Goal: Navigation & Orientation: Go to known website

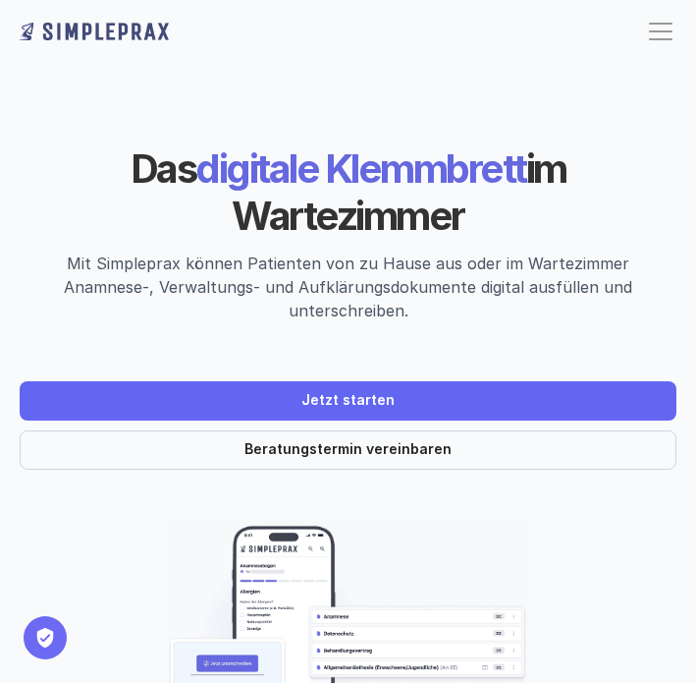
click at [665, 24] on div at bounding box center [661, 24] width 24 height 2
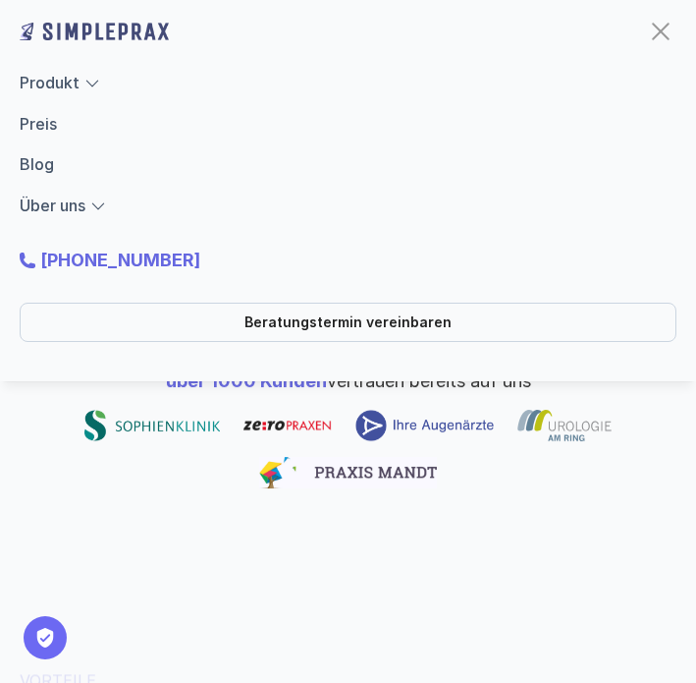
scroll to position [479, 0]
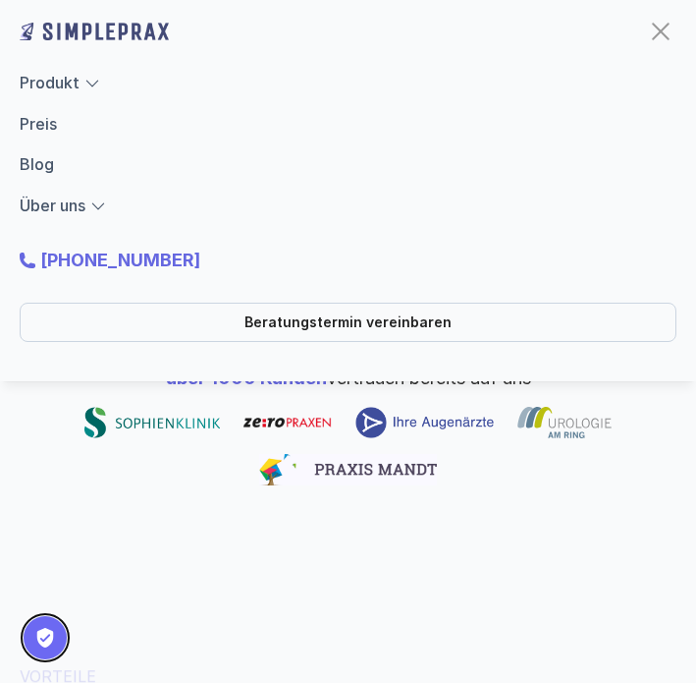
click at [34, 634] on button "Privatsphäre-Einstellungen" at bounding box center [45, 637] width 43 height 43
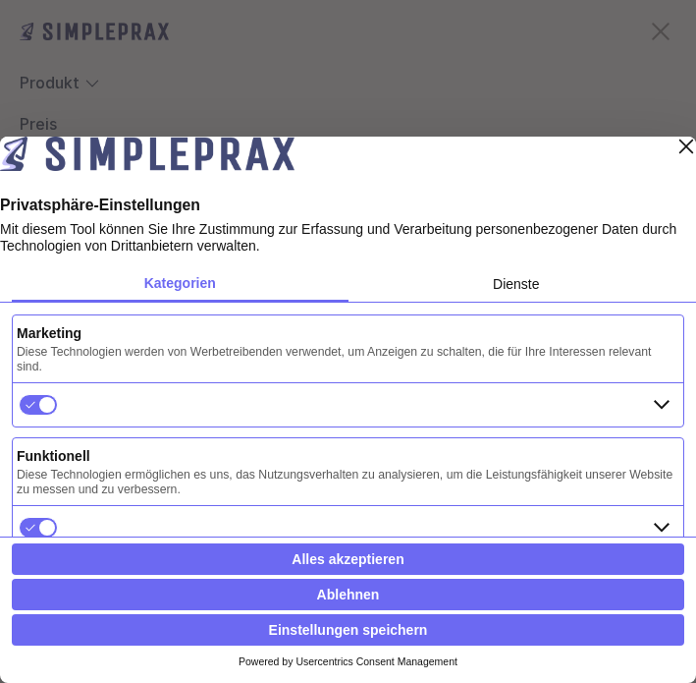
click at [160, 178] on img at bounding box center [147, 160] width 295 height 47
click at [674, 159] on div "Layer schließen" at bounding box center [687, 147] width 28 height 28
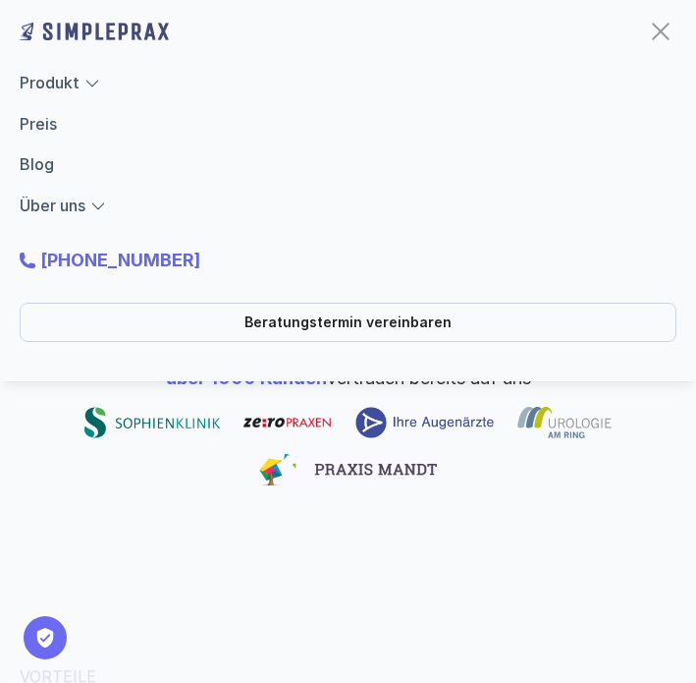
click at [108, 33] on img at bounding box center [94, 31] width 149 height 31
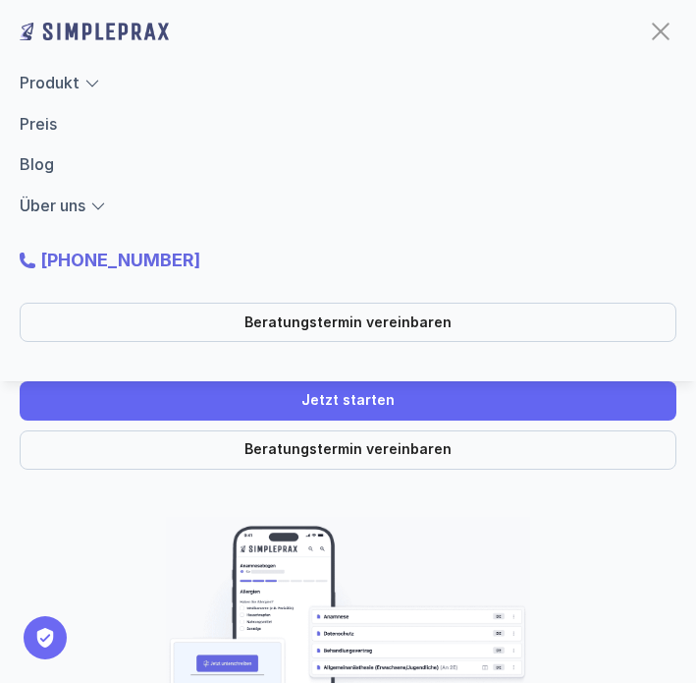
click at [47, 190] on div "Produkt Preis Blog Über uns" at bounding box center [348, 144] width 657 height 147
click at [52, 82] on link "Produkt" at bounding box center [50, 83] width 60 height 20
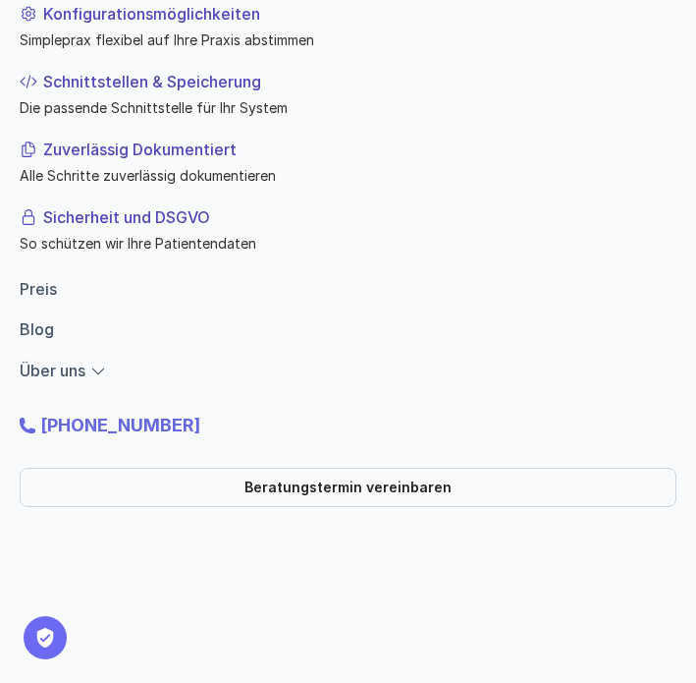
scroll to position [322, 0]
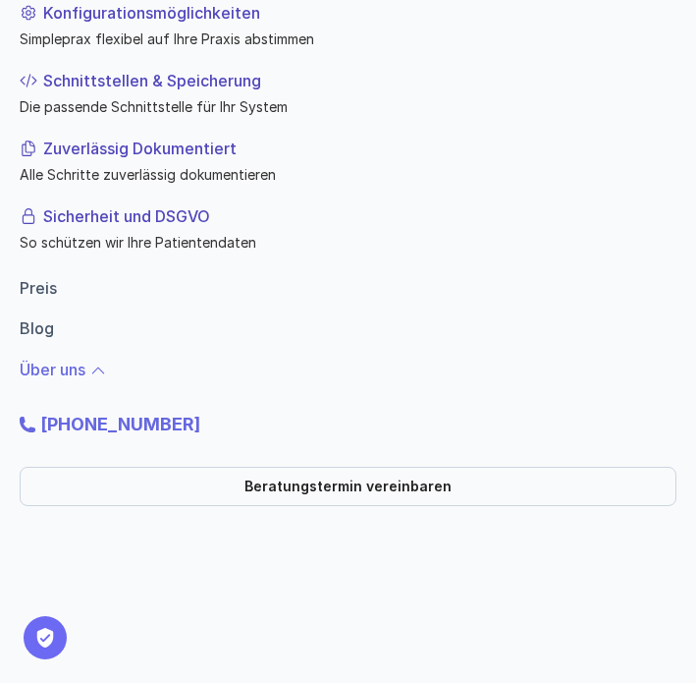
click at [83, 369] on link "Über uns" at bounding box center [53, 370] width 66 height 20
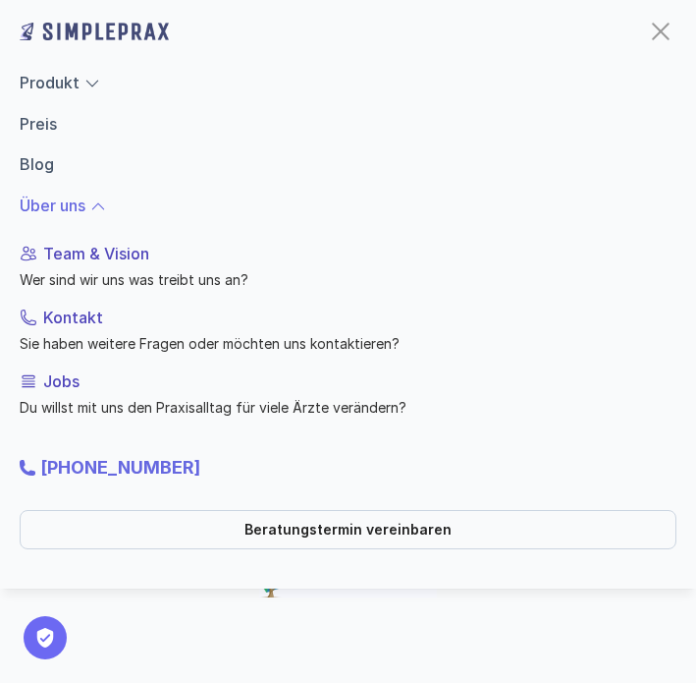
scroll to position [413, 0]
click at [130, 38] on img at bounding box center [94, 31] width 149 height 31
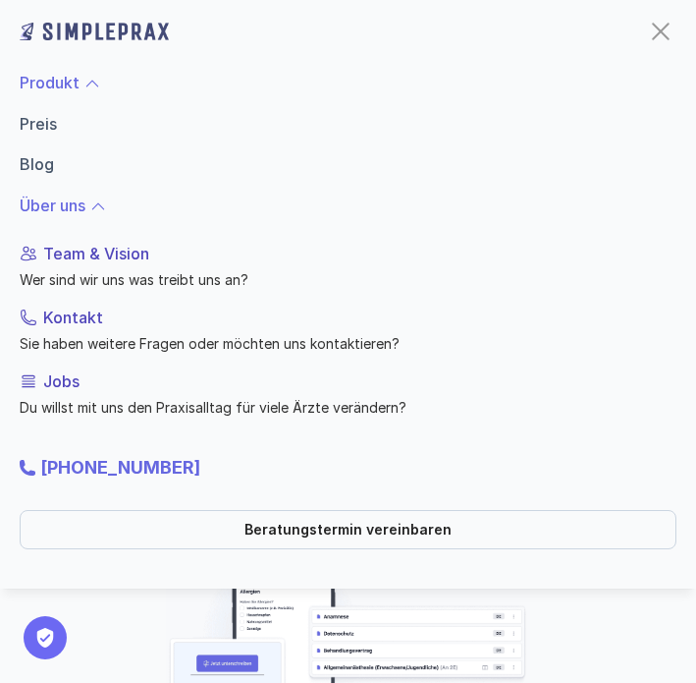
click at [71, 78] on link "Produkt" at bounding box center [50, 83] width 60 height 20
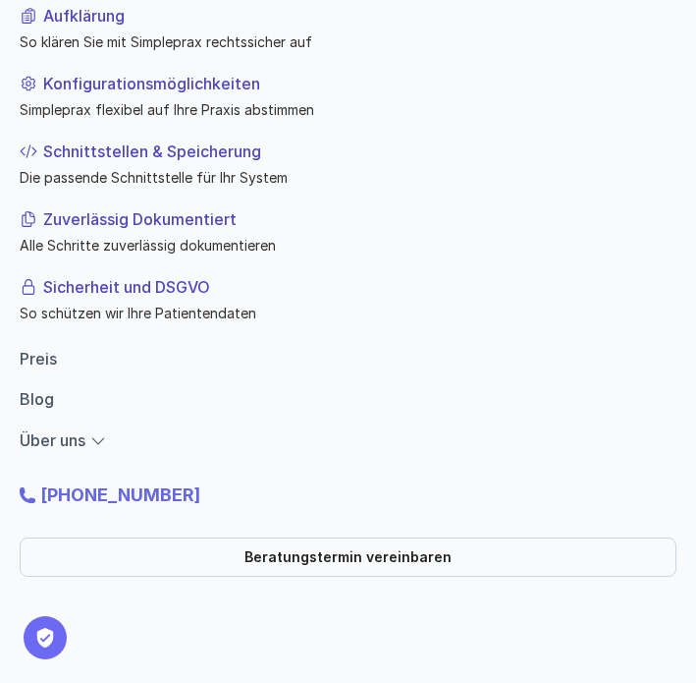
scroll to position [322, 0]
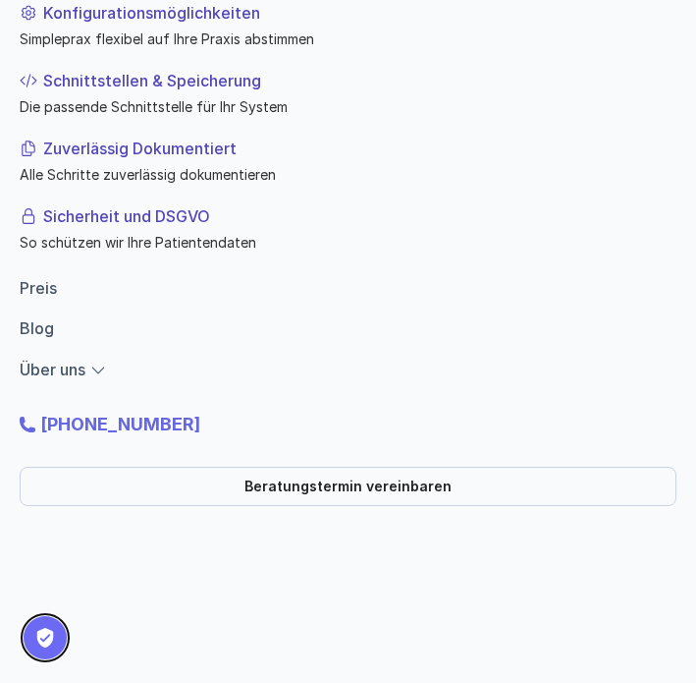
click at [35, 646] on button "Privatsphäre-Einstellungen" at bounding box center [45, 637] width 43 height 43
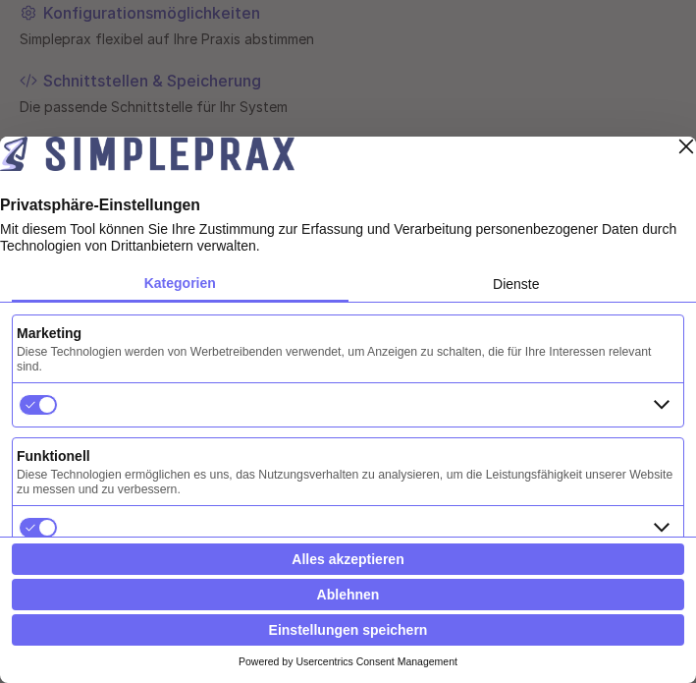
click at [343, 595] on button "Ablehnen" at bounding box center [348, 594] width 673 height 31
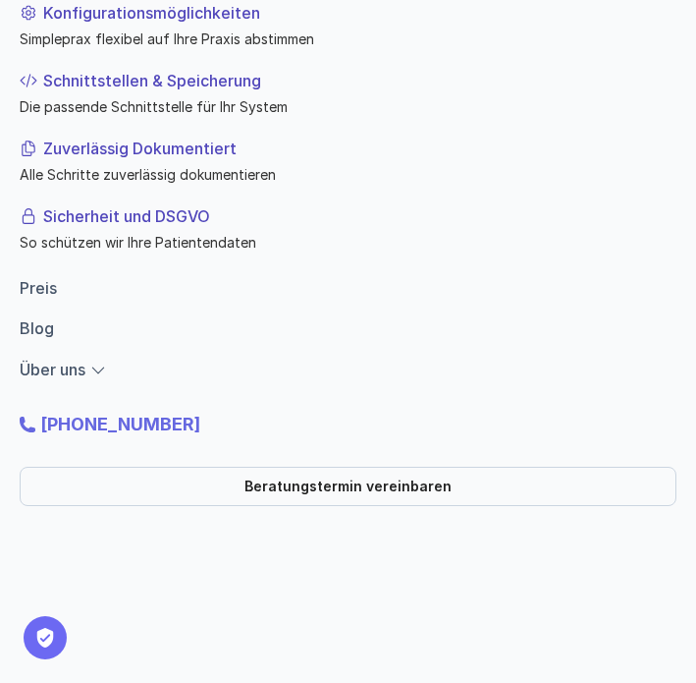
scroll to position [0, 0]
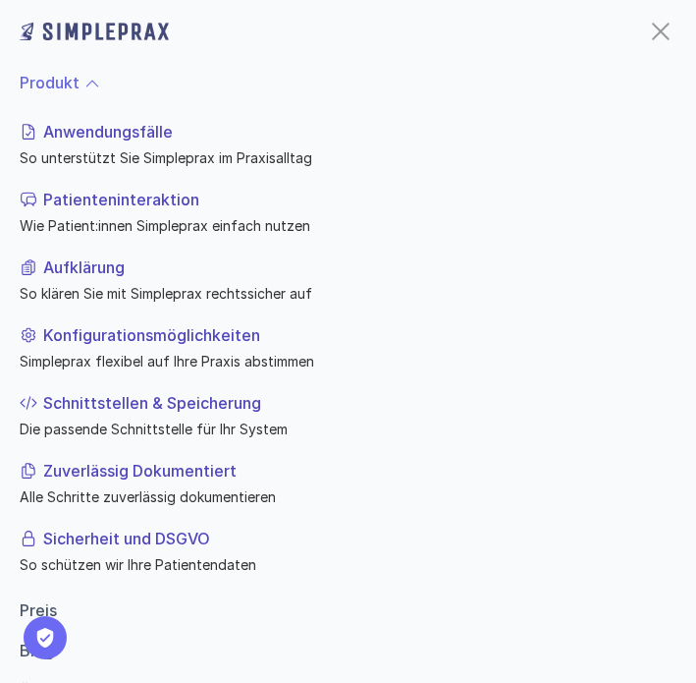
click at [669, 22] on div at bounding box center [660, 31] width 31 height 31
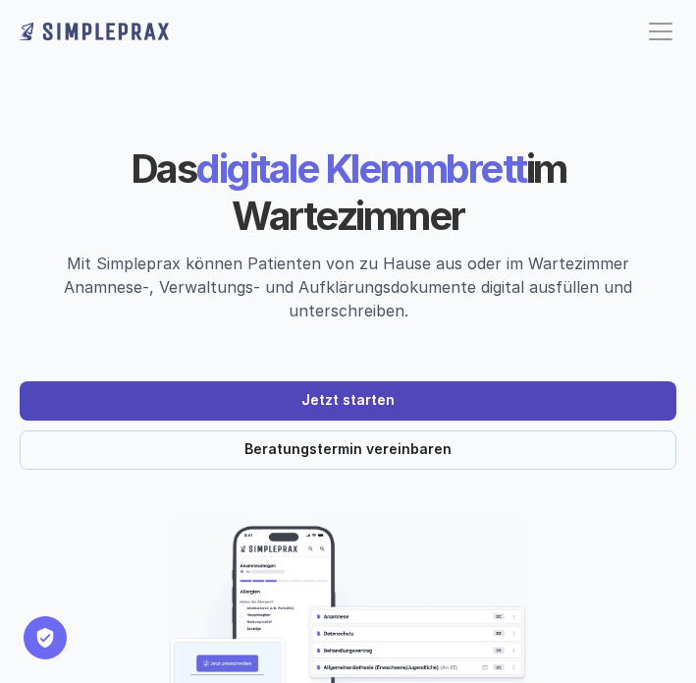
click at [394, 391] on link "Jetzt starten" at bounding box center [348, 400] width 657 height 39
click at [348, 392] on p "Jetzt starten" at bounding box center [348, 400] width 93 height 17
